Goal: Task Accomplishment & Management: Use online tool/utility

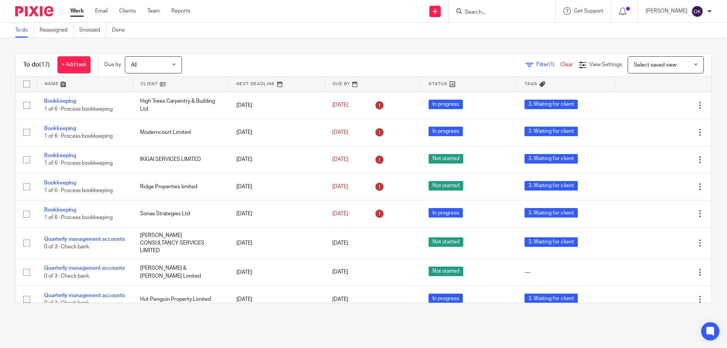
scroll to position [108, 0]
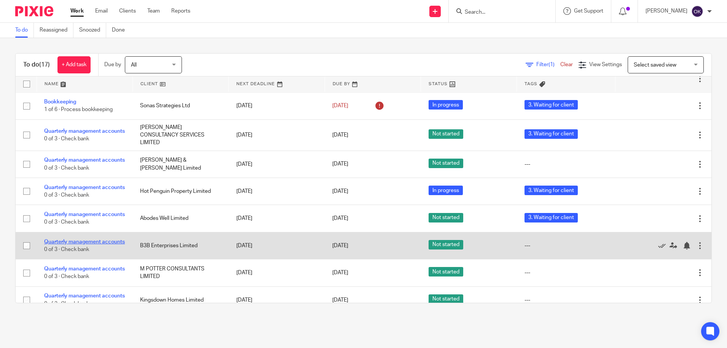
click at [72, 245] on link "Quarterly management accounts" at bounding box center [84, 241] width 81 height 5
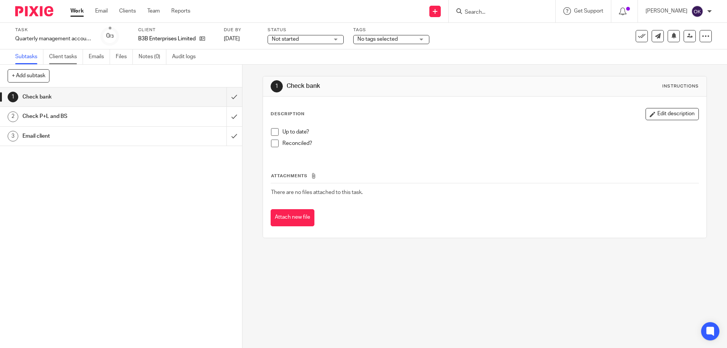
click at [59, 60] on link "Client tasks" at bounding box center [66, 56] width 34 height 15
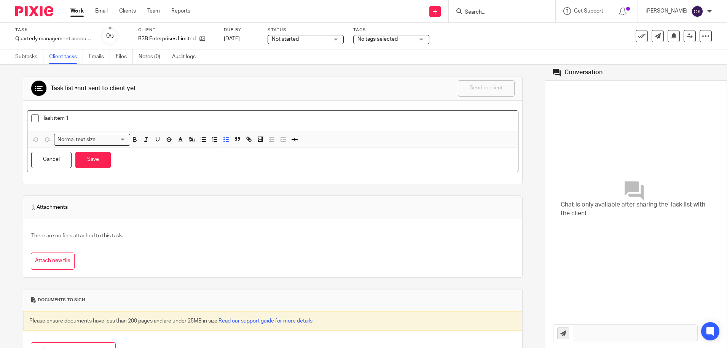
click at [75, 122] on div "Task item 1" at bounding box center [278, 120] width 471 height 11
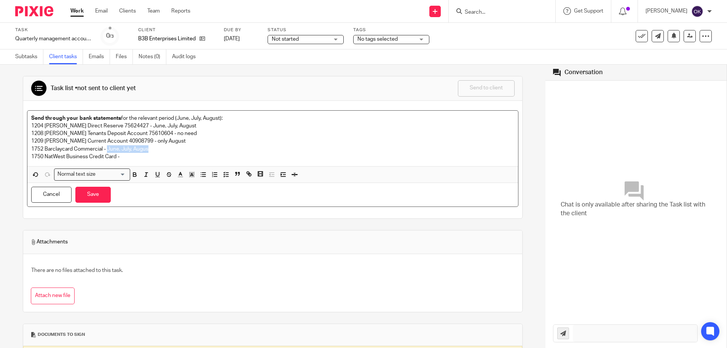
drag, startPoint x: 108, startPoint y: 149, endPoint x: 149, endPoint y: 151, distance: 40.4
click at [149, 151] on p "1752 Barclaycard Commercial - June, July, Augus" at bounding box center [272, 149] width 483 height 8
click at [139, 150] on p "1752 Barclaycard Commercial - June, July, Augus" at bounding box center [272, 149] width 483 height 8
click at [146, 150] on p "1752 Barclaycard Commercial - June, July, Augus" at bounding box center [272, 149] width 483 height 8
click at [153, 148] on p "1752 Barclaycard Commercial - June, July, Augus" at bounding box center [272, 149] width 483 height 8
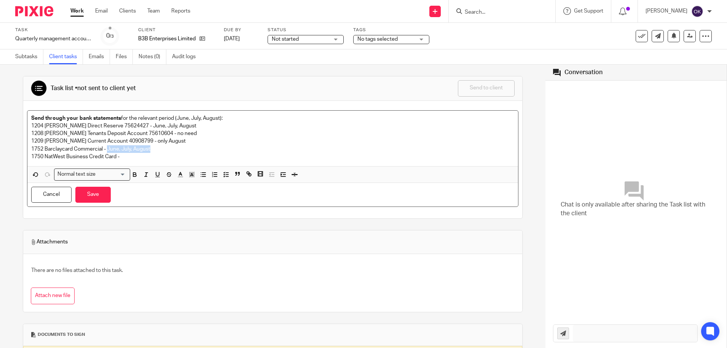
drag, startPoint x: 151, startPoint y: 148, endPoint x: 107, endPoint y: 145, distance: 43.5
click at [107, 145] on p "1752 Barclaycard Commercial - June, July, August" at bounding box center [272, 149] width 483 height 8
copy p "June, July, August"
click at [139, 157] on p "1750 NatWest Business Credit Card -" at bounding box center [272, 157] width 483 height 8
click at [228, 238] on div "Attachments" at bounding box center [273, 241] width 484 height 15
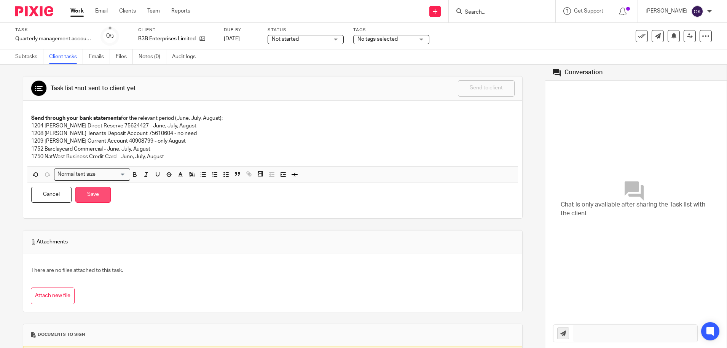
click at [90, 197] on button "Save" at bounding box center [92, 195] width 35 height 16
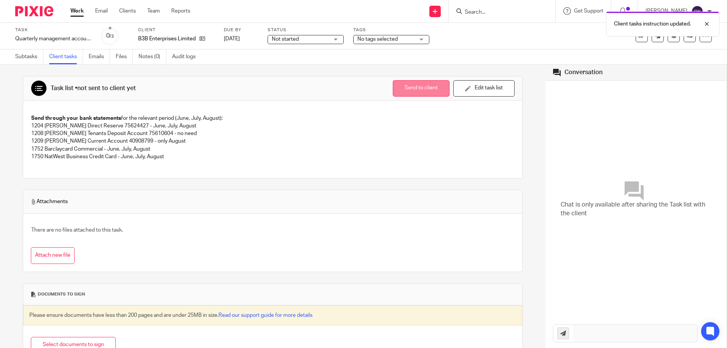
click at [406, 86] on button "Send to client" at bounding box center [421, 88] width 57 height 16
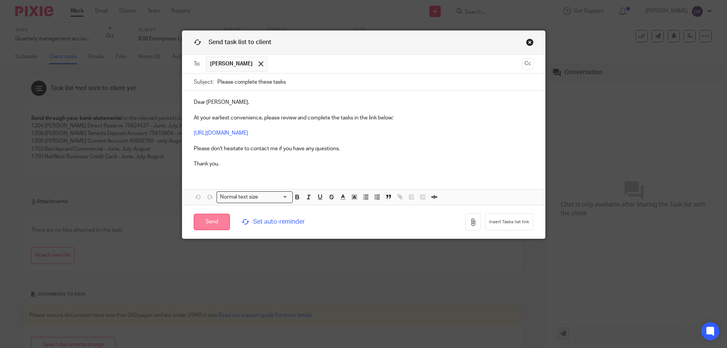
click at [215, 222] on input "Send" at bounding box center [212, 222] width 36 height 16
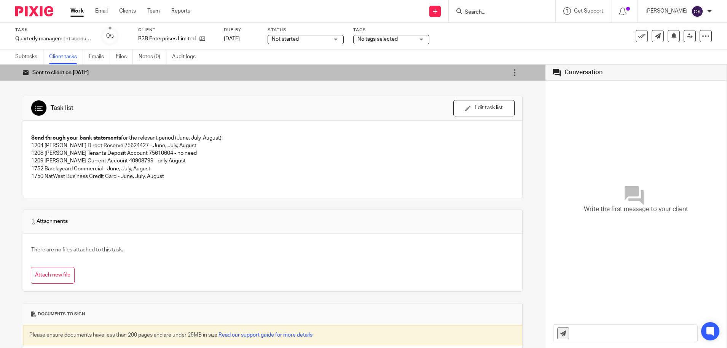
click at [414, 39] on span "No tags selected" at bounding box center [385, 39] width 57 height 8
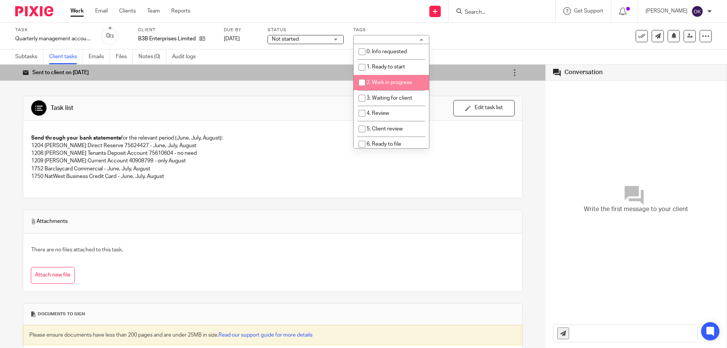
click at [400, 85] on li "2. Work in progress" at bounding box center [390, 83] width 75 height 16
checkbox input "true"
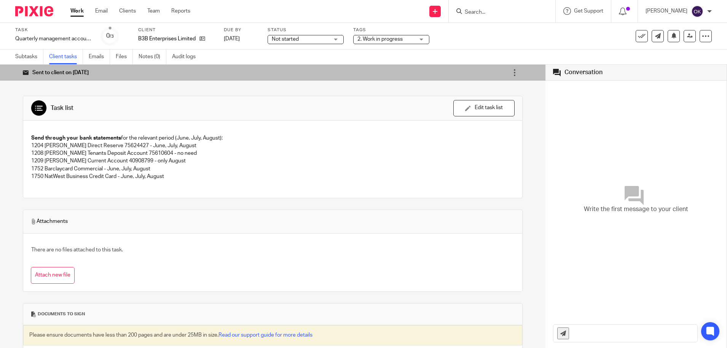
click at [34, 13] on img at bounding box center [34, 11] width 38 height 10
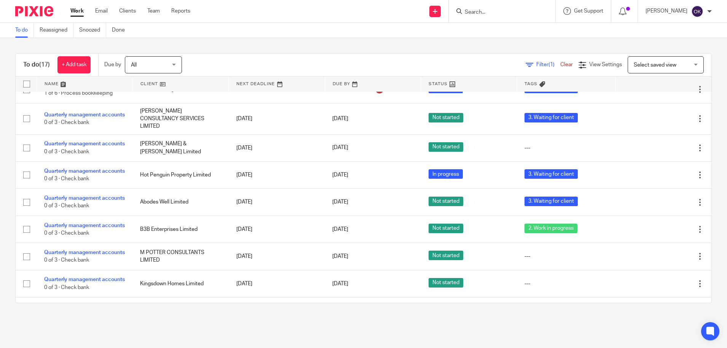
scroll to position [168, 0]
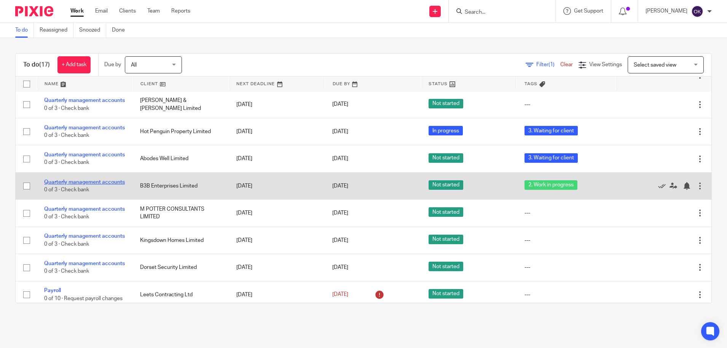
click at [68, 185] on link "Quarterly management accounts" at bounding box center [84, 182] width 81 height 5
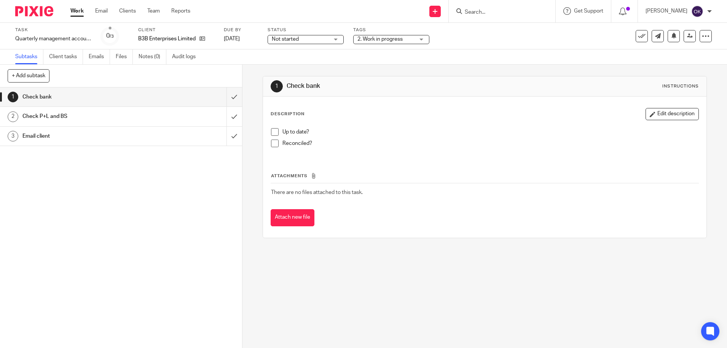
click at [380, 40] on span "2. Work in progress" at bounding box center [379, 39] width 45 height 5
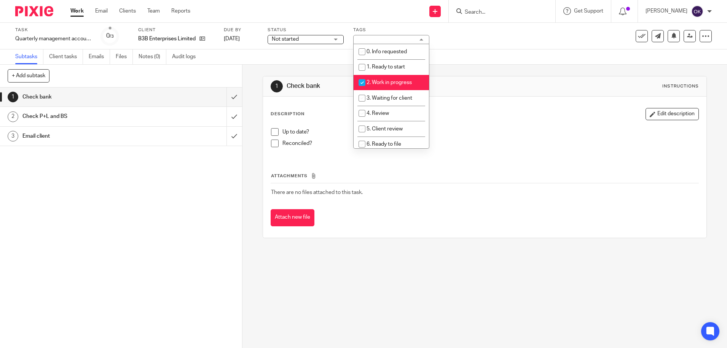
click at [363, 82] on input "checkbox" at bounding box center [362, 82] width 14 height 14
checkbox input "false"
click at [360, 99] on input "checkbox" at bounding box center [362, 98] width 14 height 14
checkbox input "true"
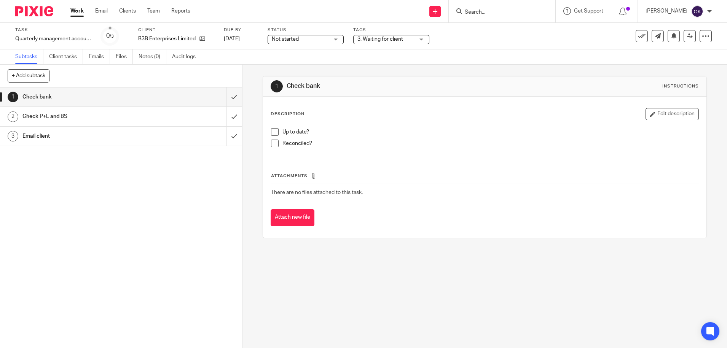
click at [35, 13] on img at bounding box center [34, 11] width 38 height 10
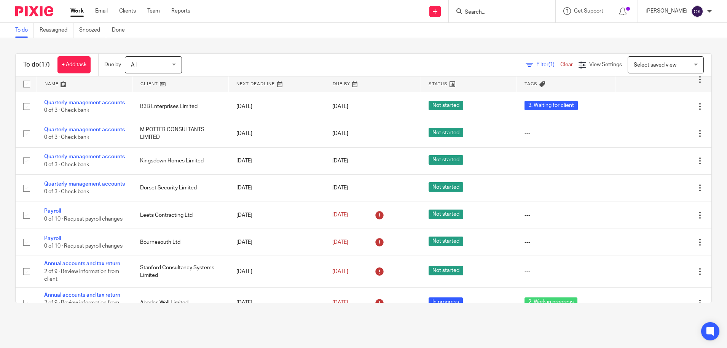
scroll to position [258, 0]
